Goal: Task Accomplishment & Management: Use online tool/utility

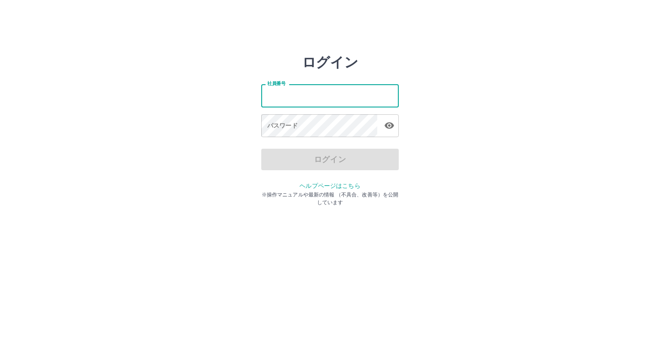
click at [310, 101] on input "社員番号" at bounding box center [329, 95] width 137 height 23
type input "*******"
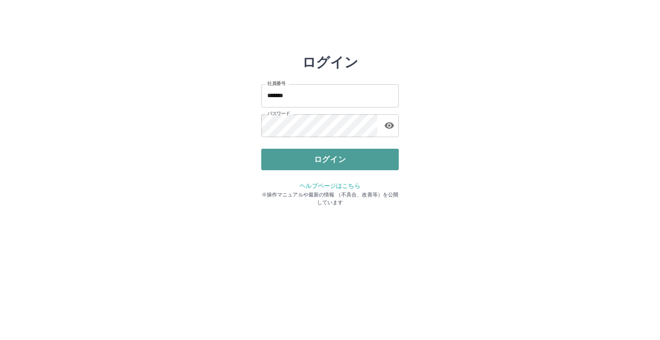
click at [296, 163] on button "ログイン" at bounding box center [329, 159] width 137 height 21
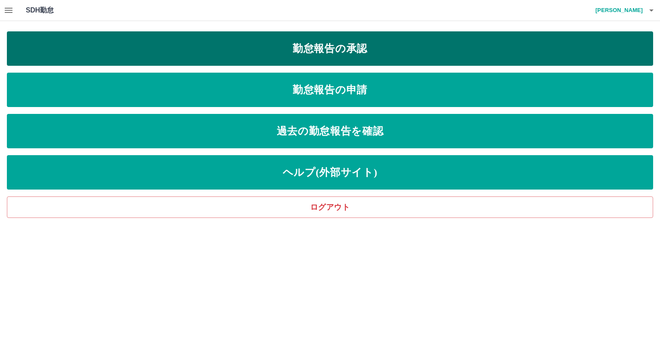
click at [329, 51] on link "勤怠報告の承認" at bounding box center [330, 48] width 646 height 34
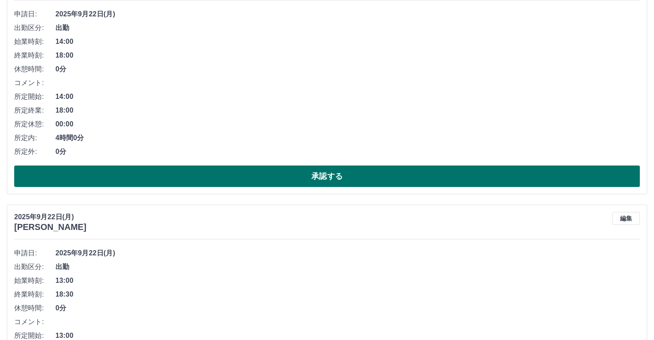
scroll to position [129, 0]
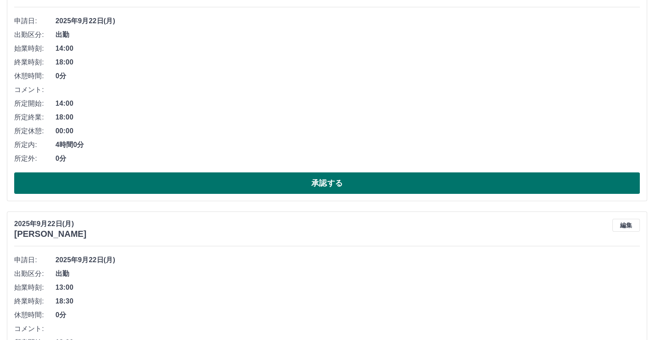
click at [85, 187] on button "承認する" at bounding box center [326, 182] width 625 height 21
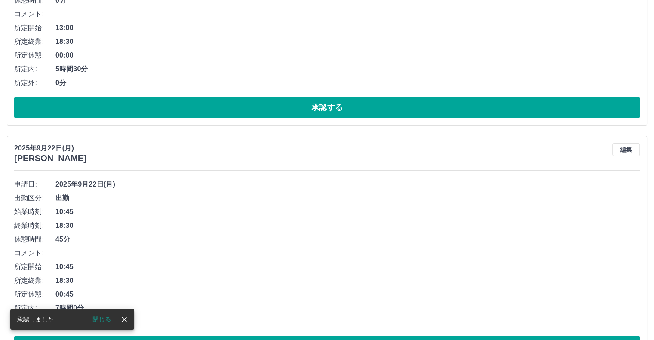
scroll to position [239, 0]
